Goal: Information Seeking & Learning: Understand process/instructions

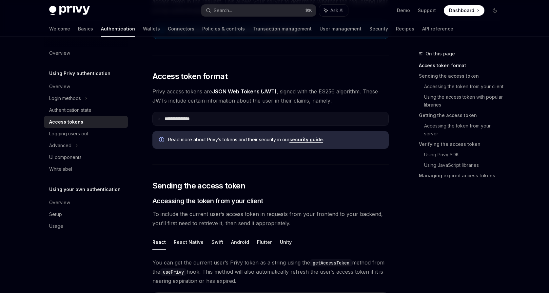
scroll to position [126, 0]
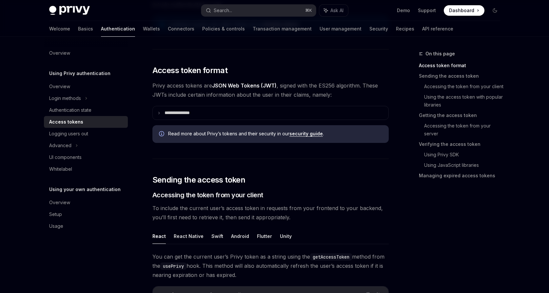
click at [307, 135] on link "security guide" at bounding box center [305, 134] width 33 height 6
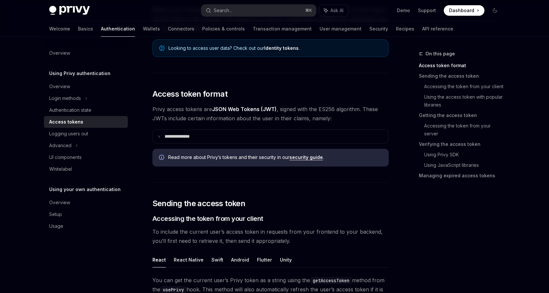
scroll to position [99, 0]
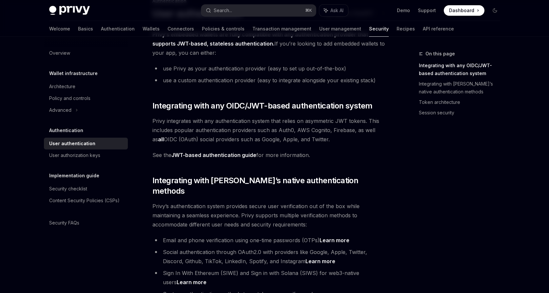
scroll to position [57, 0]
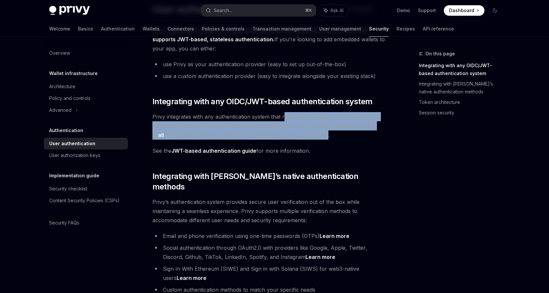
drag, startPoint x: 284, startPoint y: 117, endPoint x: 312, endPoint y: 133, distance: 32.3
click at [312, 133] on span "Privy integrates with any authentication system that relies on asymmetric JWT t…" at bounding box center [270, 126] width 236 height 28
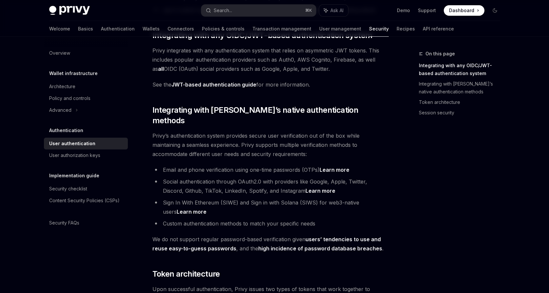
scroll to position [124, 0]
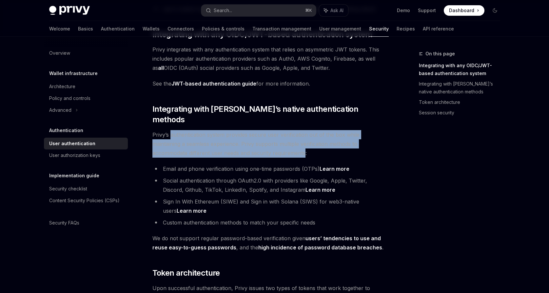
drag, startPoint x: 246, startPoint y: 140, endPoint x: 171, endPoint y: 126, distance: 76.3
click at [171, 130] on span "Privy’s authentication system provides secure user verification out of the box …" at bounding box center [270, 144] width 236 height 28
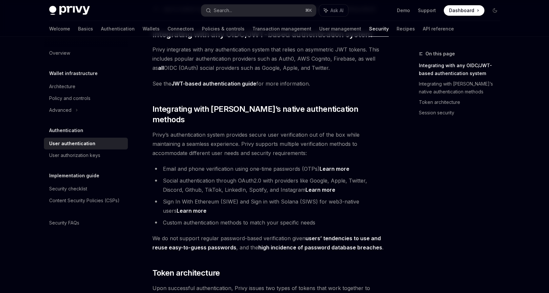
click at [182, 130] on span "Privy’s authentication system provides secure user verification out of the box …" at bounding box center [270, 144] width 236 height 28
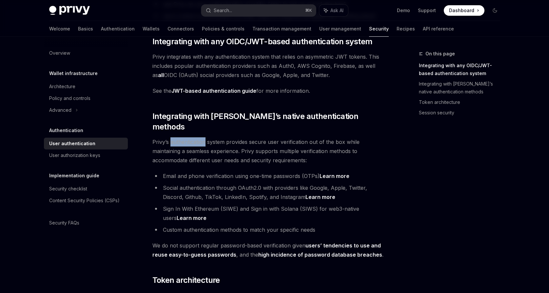
scroll to position [0, 0]
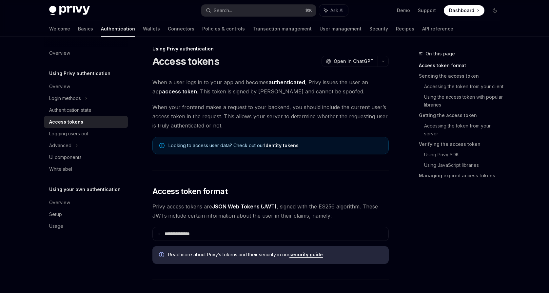
scroll to position [7, 0]
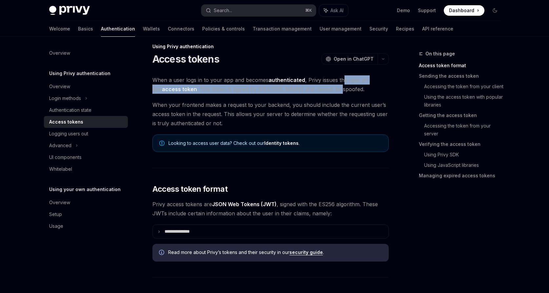
drag, startPoint x: 342, startPoint y: 79, endPoint x: 346, endPoint y: 89, distance: 10.6
click at [346, 89] on span "When a user logs in to your app and becomes authenticated , Privy issues the us…" at bounding box center [270, 84] width 236 height 18
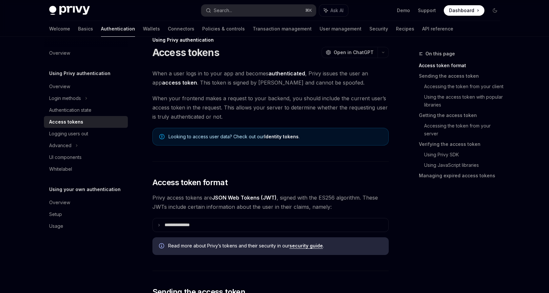
scroll to position [16, 0]
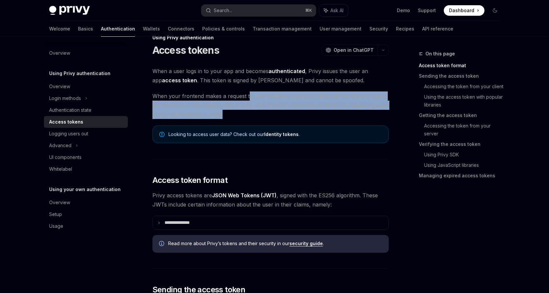
drag, startPoint x: 248, startPoint y: 97, endPoint x: 265, endPoint y: 111, distance: 23.0
click at [265, 111] on span "When your frontend makes a request to your backend, you should include the curr…" at bounding box center [270, 105] width 236 height 28
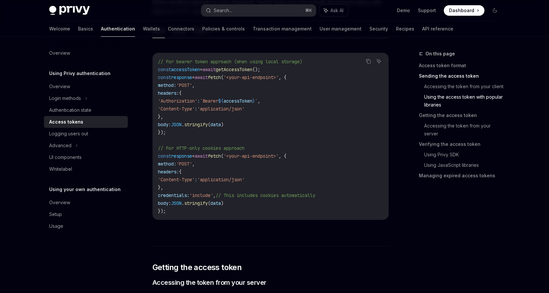
scroll to position [580, 0]
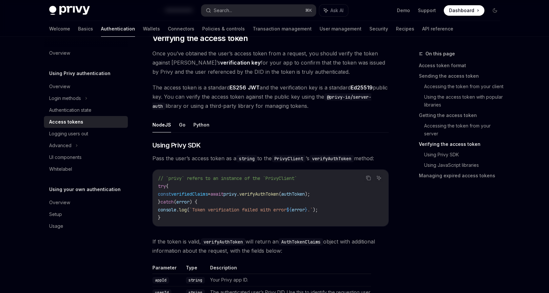
scroll to position [944, 0]
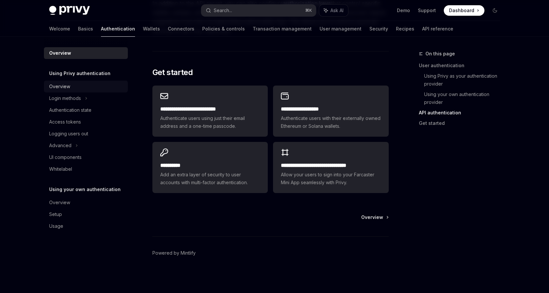
scroll to position [519, 0]
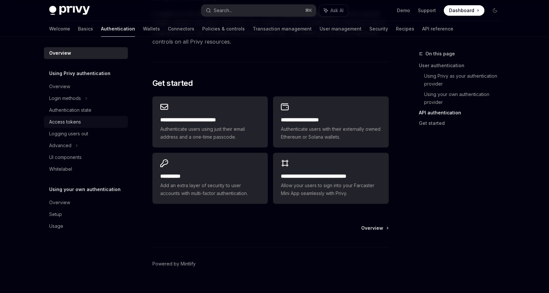
click at [77, 120] on div "Access tokens" at bounding box center [65, 122] width 32 height 8
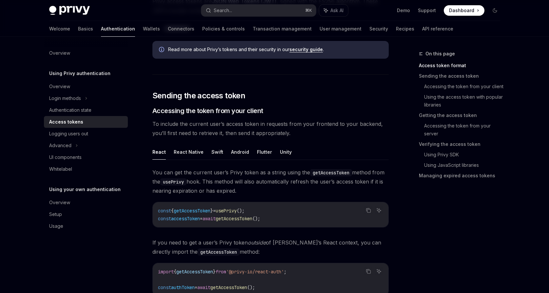
scroll to position [195, 0]
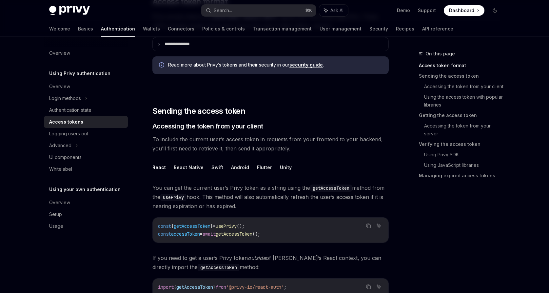
click at [245, 165] on button "Android" at bounding box center [240, 167] width 18 height 15
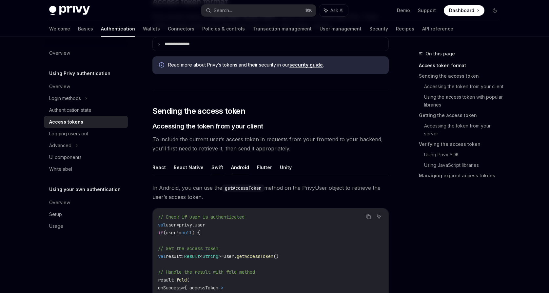
click at [219, 167] on button "Swift" at bounding box center [217, 167] width 12 height 15
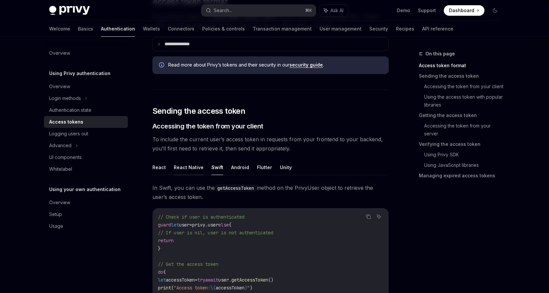
click at [184, 163] on button "React Native" at bounding box center [189, 167] width 30 height 15
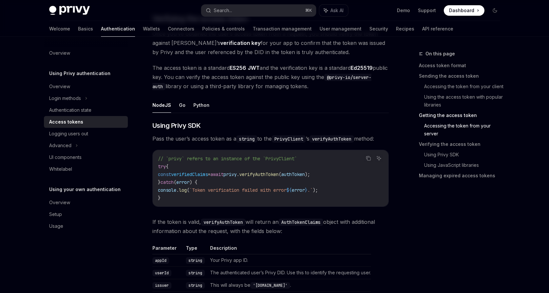
scroll to position [880, 0]
click at [181, 105] on button "Go" at bounding box center [182, 105] width 7 height 15
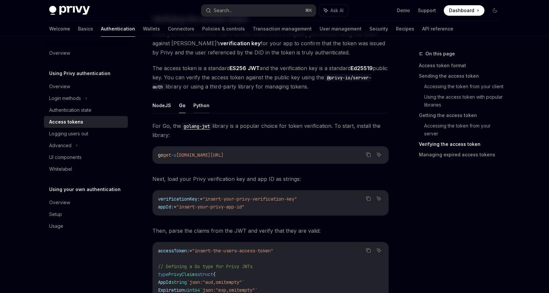
click at [203, 106] on button "Python" at bounding box center [201, 105] width 16 height 15
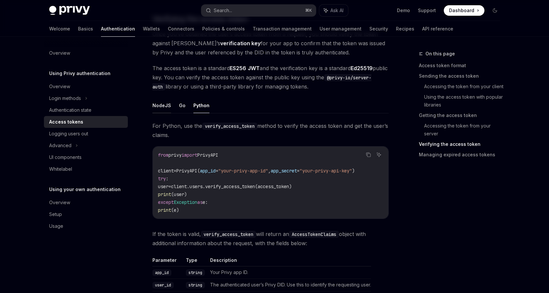
click at [162, 107] on button "NodeJS" at bounding box center [161, 105] width 19 height 15
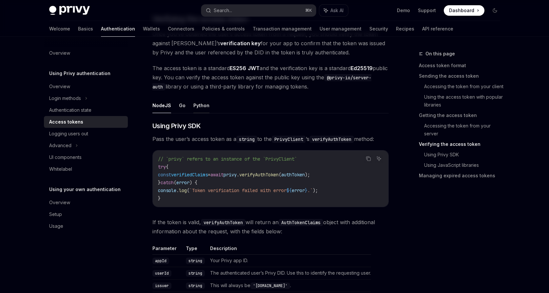
click at [199, 106] on button "Python" at bounding box center [201, 105] width 16 height 15
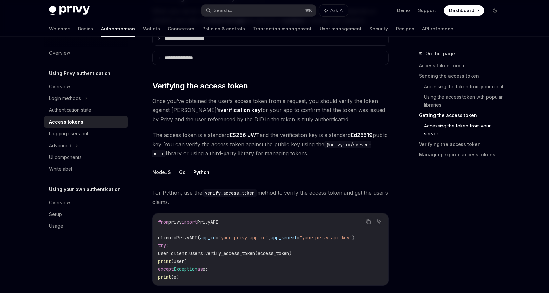
scroll to position [852, 0]
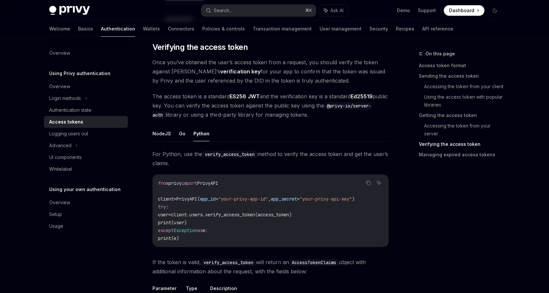
click at [185, 133] on ul "NodeJS Go Python" at bounding box center [270, 134] width 236 height 16
click at [182, 134] on button "Go" at bounding box center [182, 133] width 7 height 15
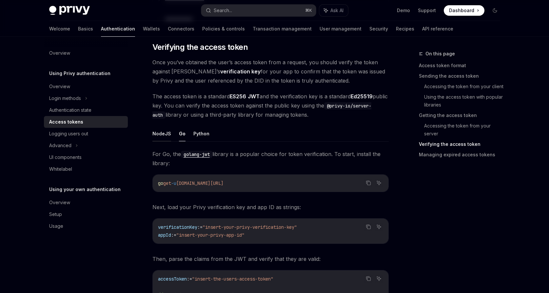
click at [162, 135] on button "NodeJS" at bounding box center [161, 133] width 19 height 15
type textarea "*"
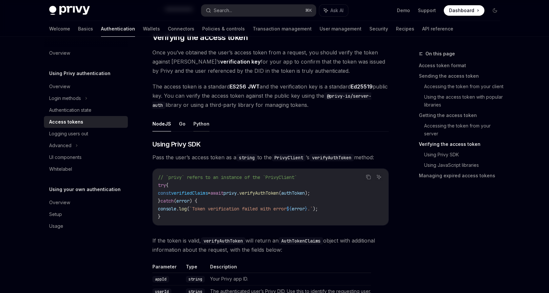
scroll to position [866, 0]
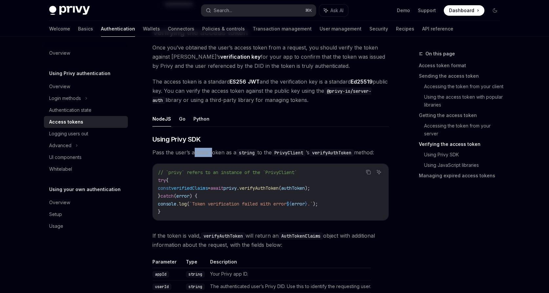
drag, startPoint x: 195, startPoint y: 152, endPoint x: 213, endPoint y: 153, distance: 18.1
click at [213, 153] on span "Pass the user’s access token as a string to the PrivyClient ’s verifyAuthToken …" at bounding box center [270, 152] width 236 height 9
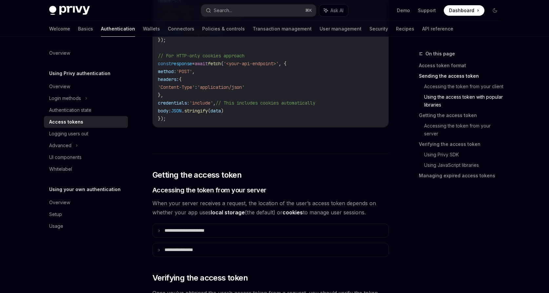
scroll to position [682, 0]
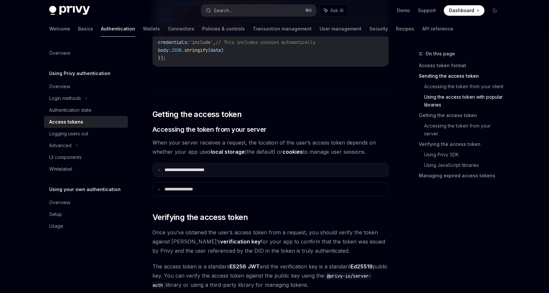
click at [164, 171] on summary "**********" at bounding box center [271, 169] width 236 height 13
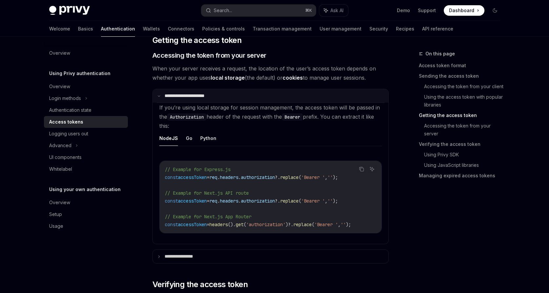
scroll to position [757, 0]
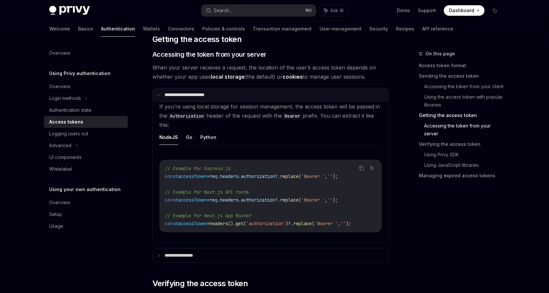
click at [171, 97] on p "**********" at bounding box center [190, 95] width 53 height 6
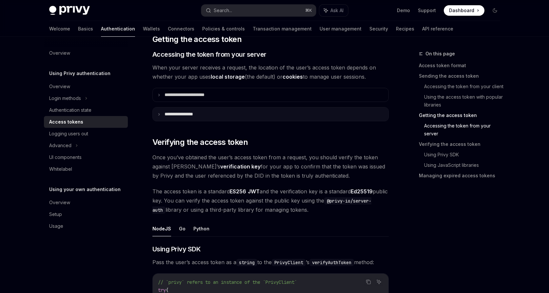
click at [172, 113] on p "**********" at bounding box center [184, 114] width 41 height 6
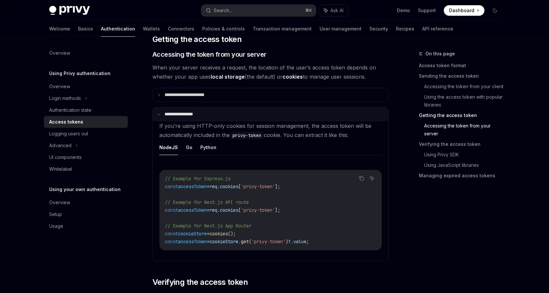
click at [172, 113] on p "**********" at bounding box center [183, 114] width 39 height 6
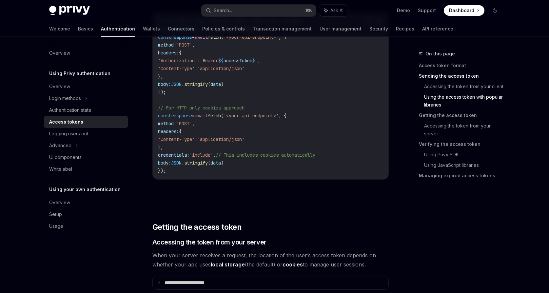
scroll to position [566, 0]
